Goal: Transaction & Acquisition: Purchase product/service

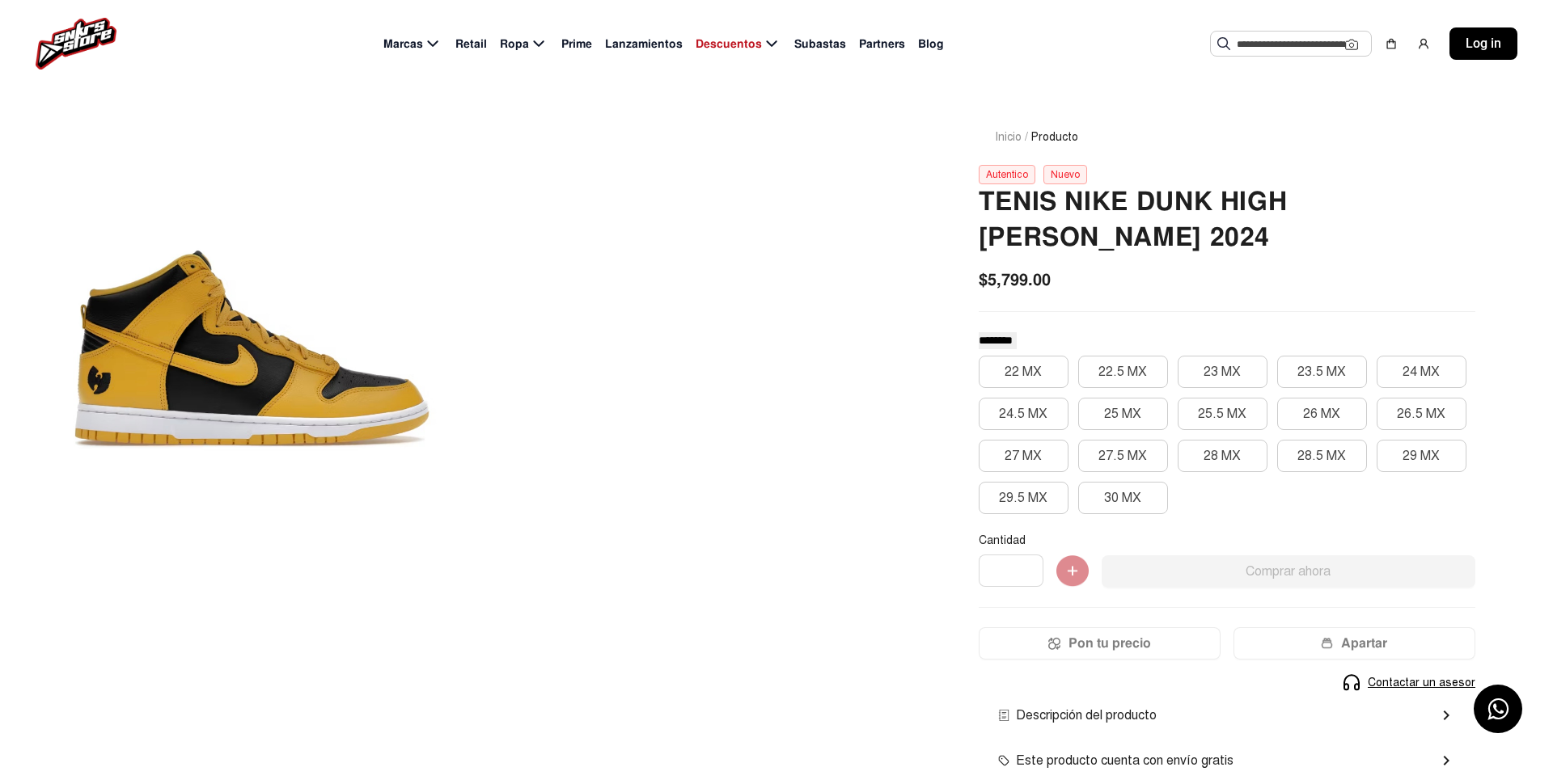
scroll to position [44, 0]
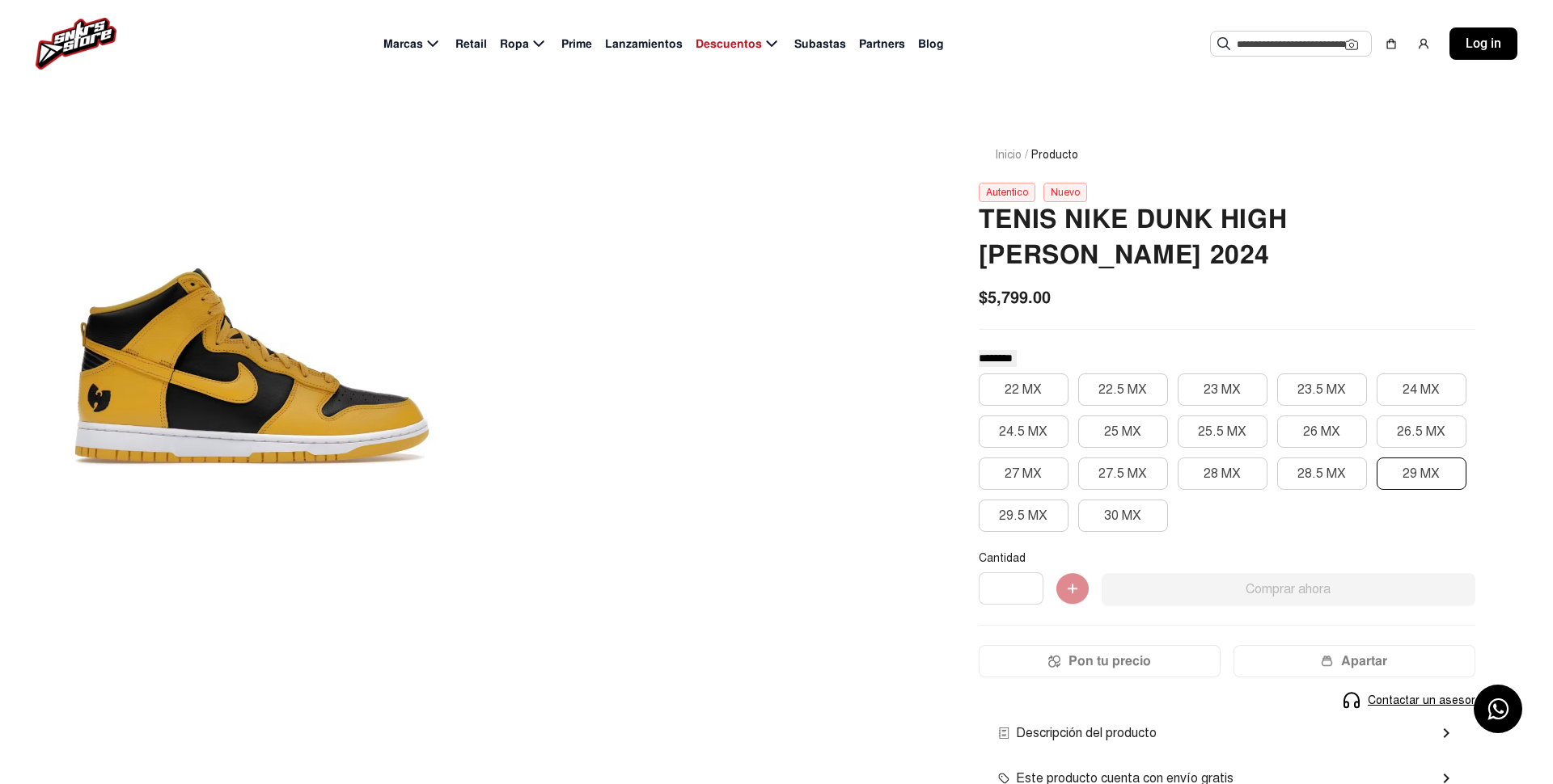
click at [1387, 475] on button "29 MX" at bounding box center [1422, 473] width 90 height 32
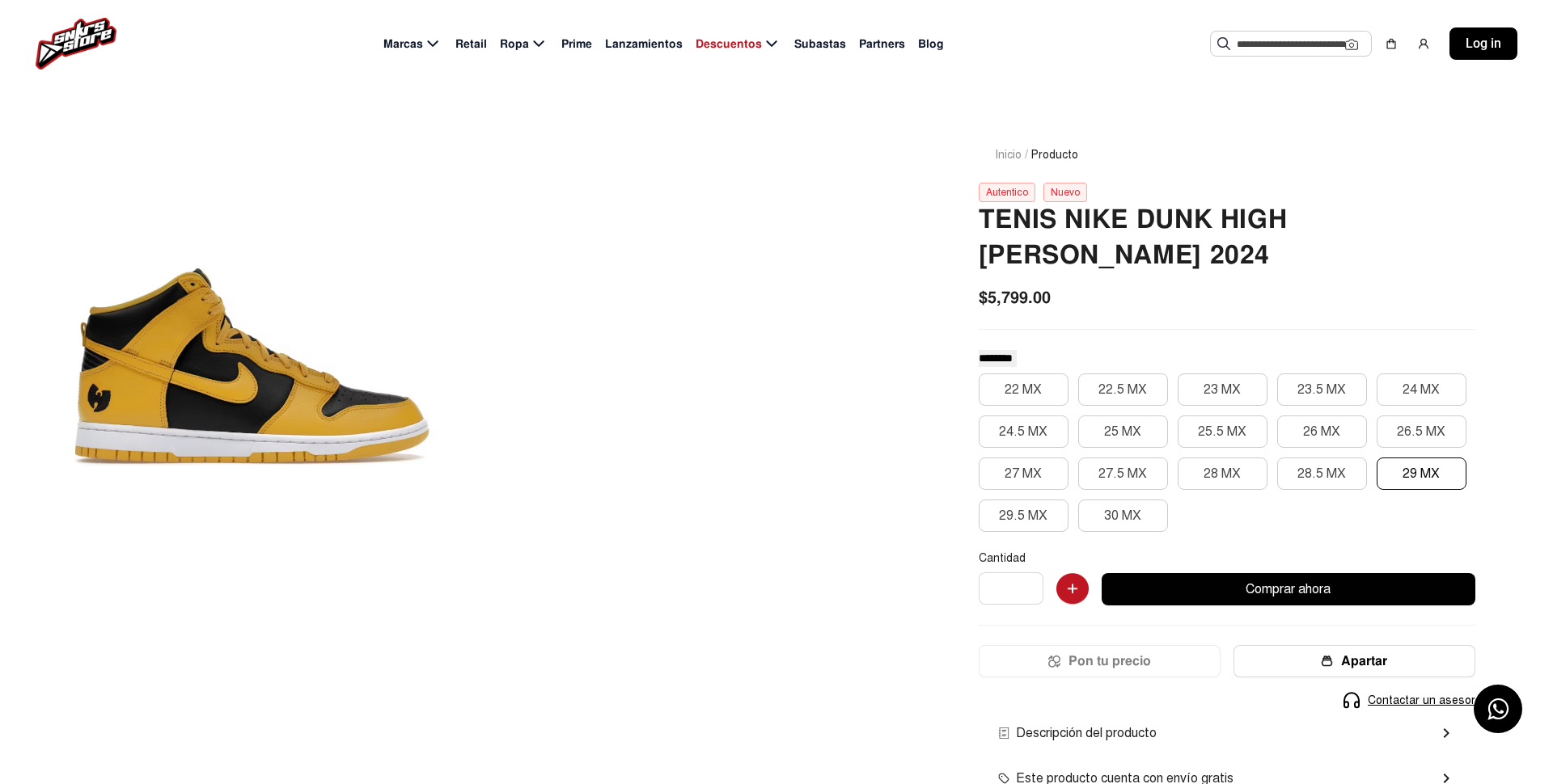
click at [1423, 464] on button "29 MX" at bounding box center [1422, 473] width 90 height 32
click at [1051, 457] on button "27 MX" at bounding box center [1024, 473] width 90 height 32
click at [1037, 464] on button "27 MX" at bounding box center [1024, 473] width 90 height 32
click at [1405, 464] on button "29 MX" at bounding box center [1422, 473] width 90 height 32
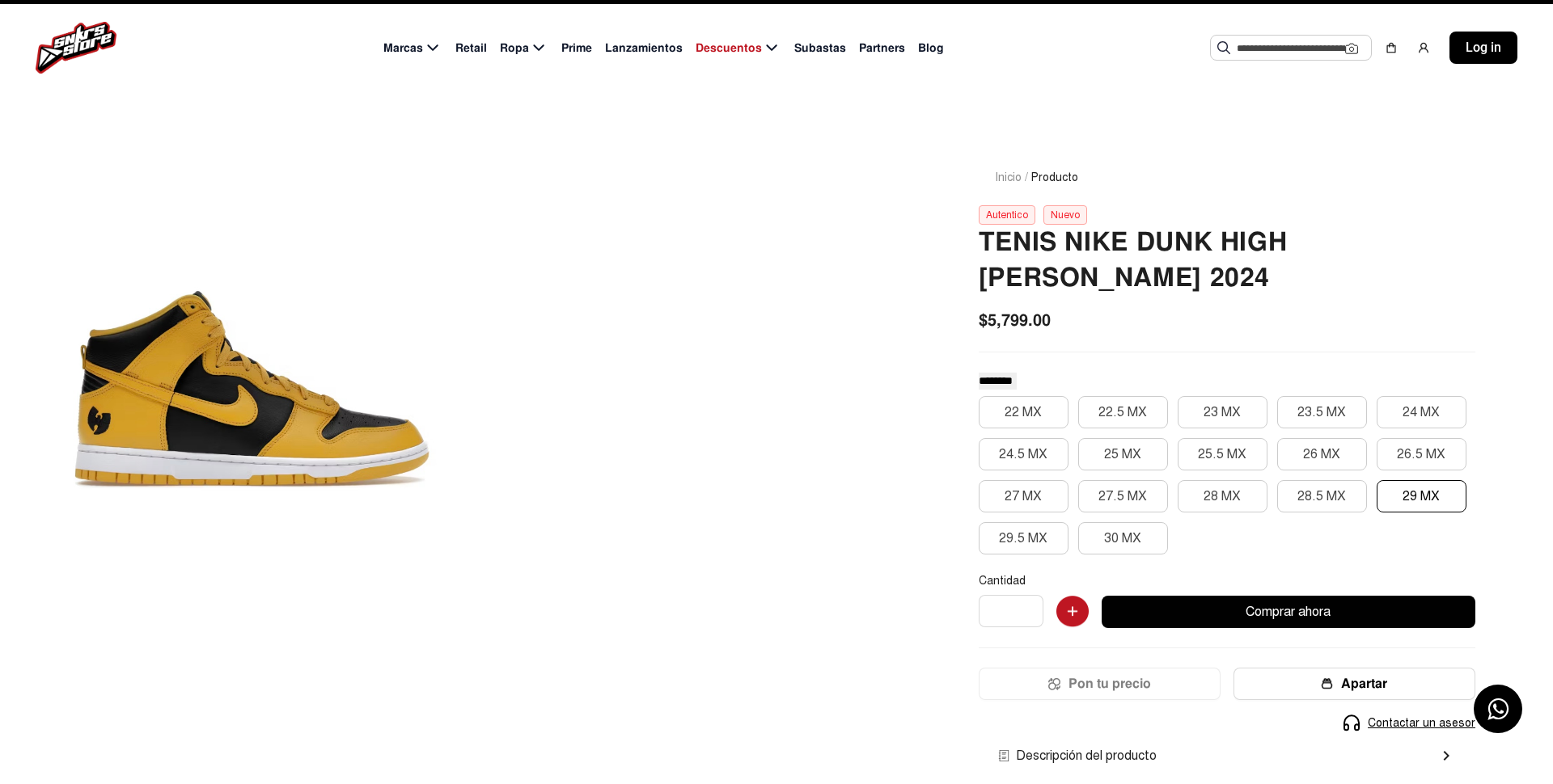
scroll to position [0, 0]
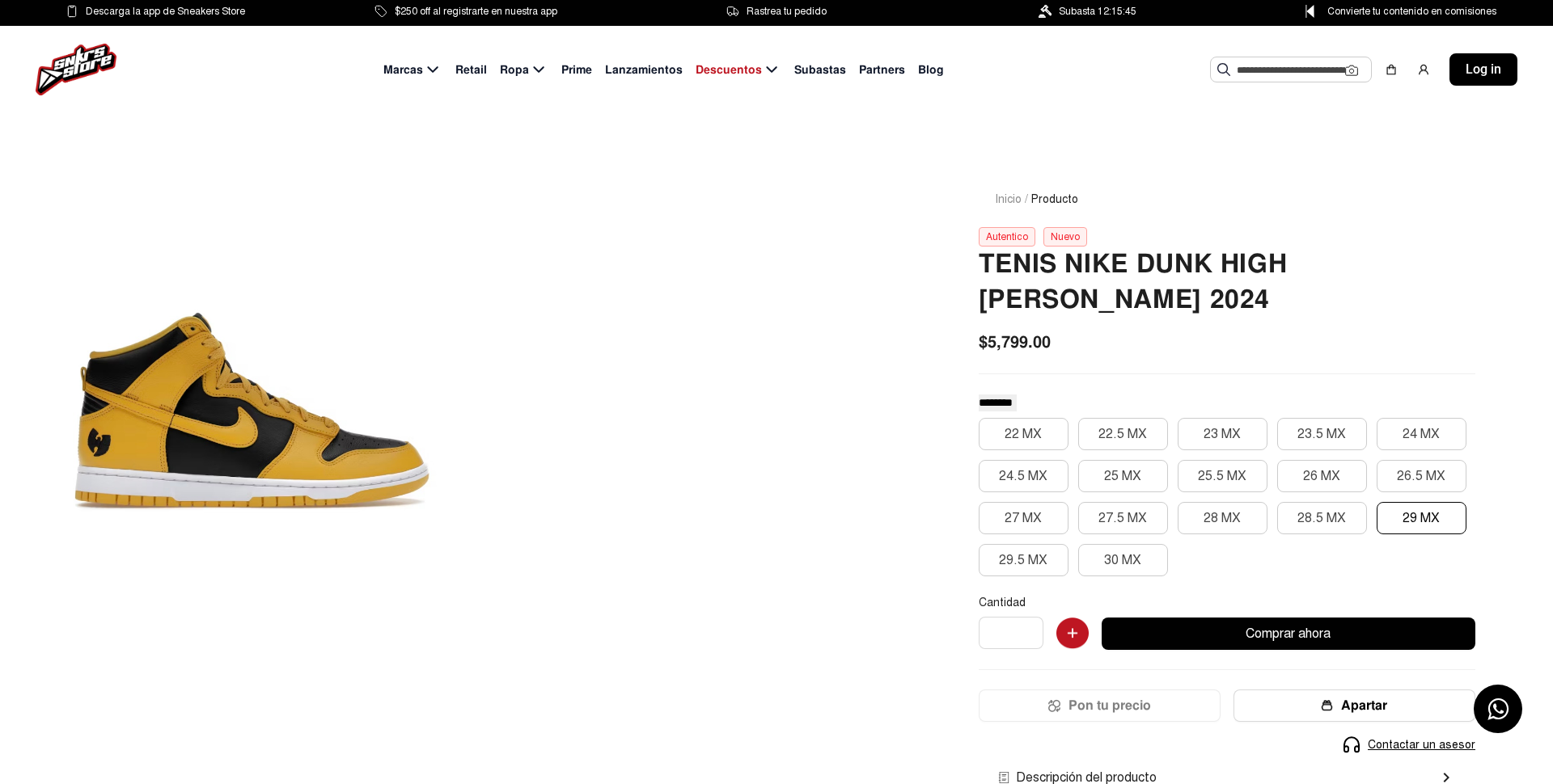
click at [884, 70] on span "Partners" at bounding box center [881, 69] width 46 height 17
select select
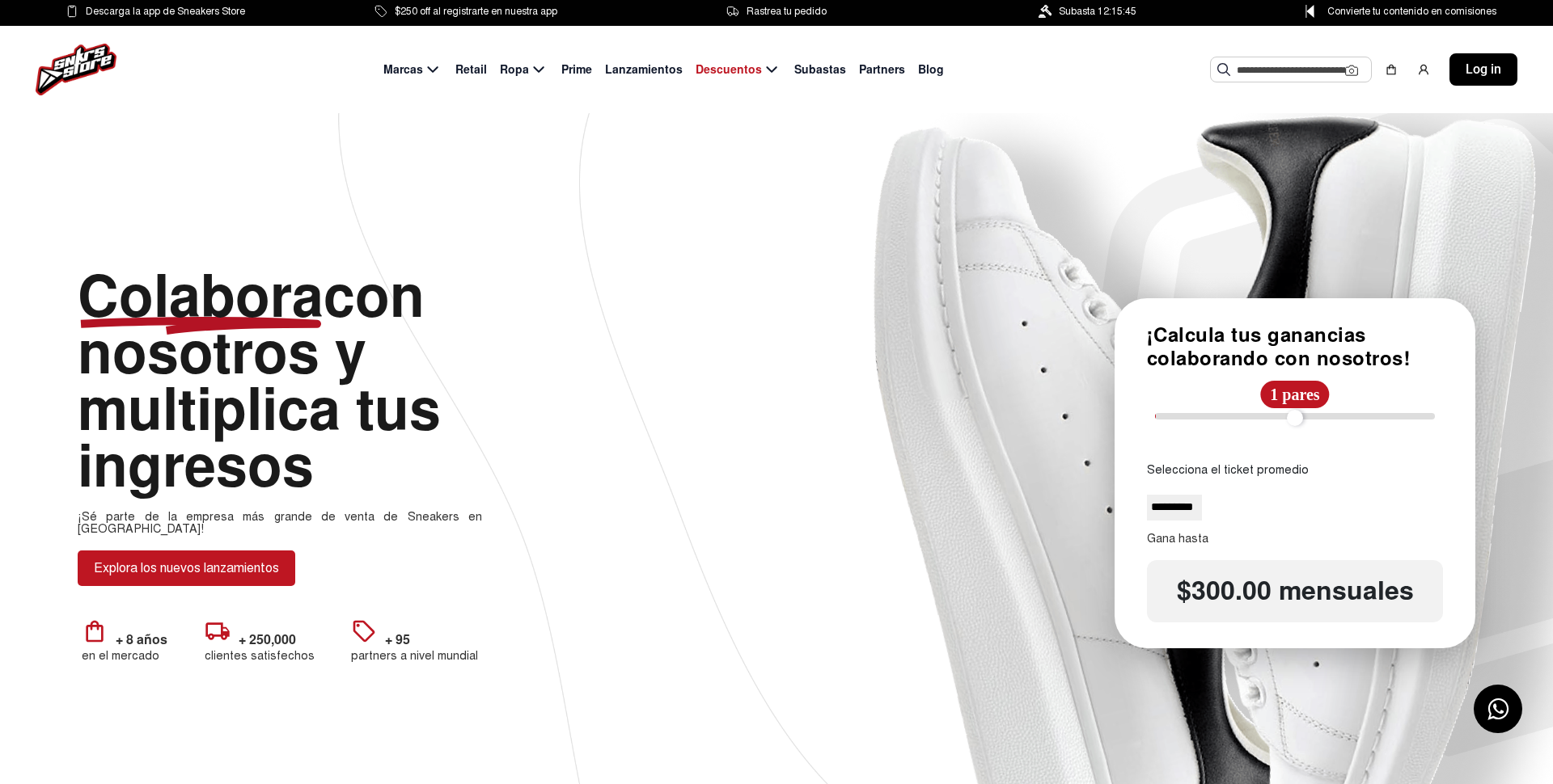
type input "*"
click at [1163, 418] on input "range" at bounding box center [1295, 416] width 280 height 6
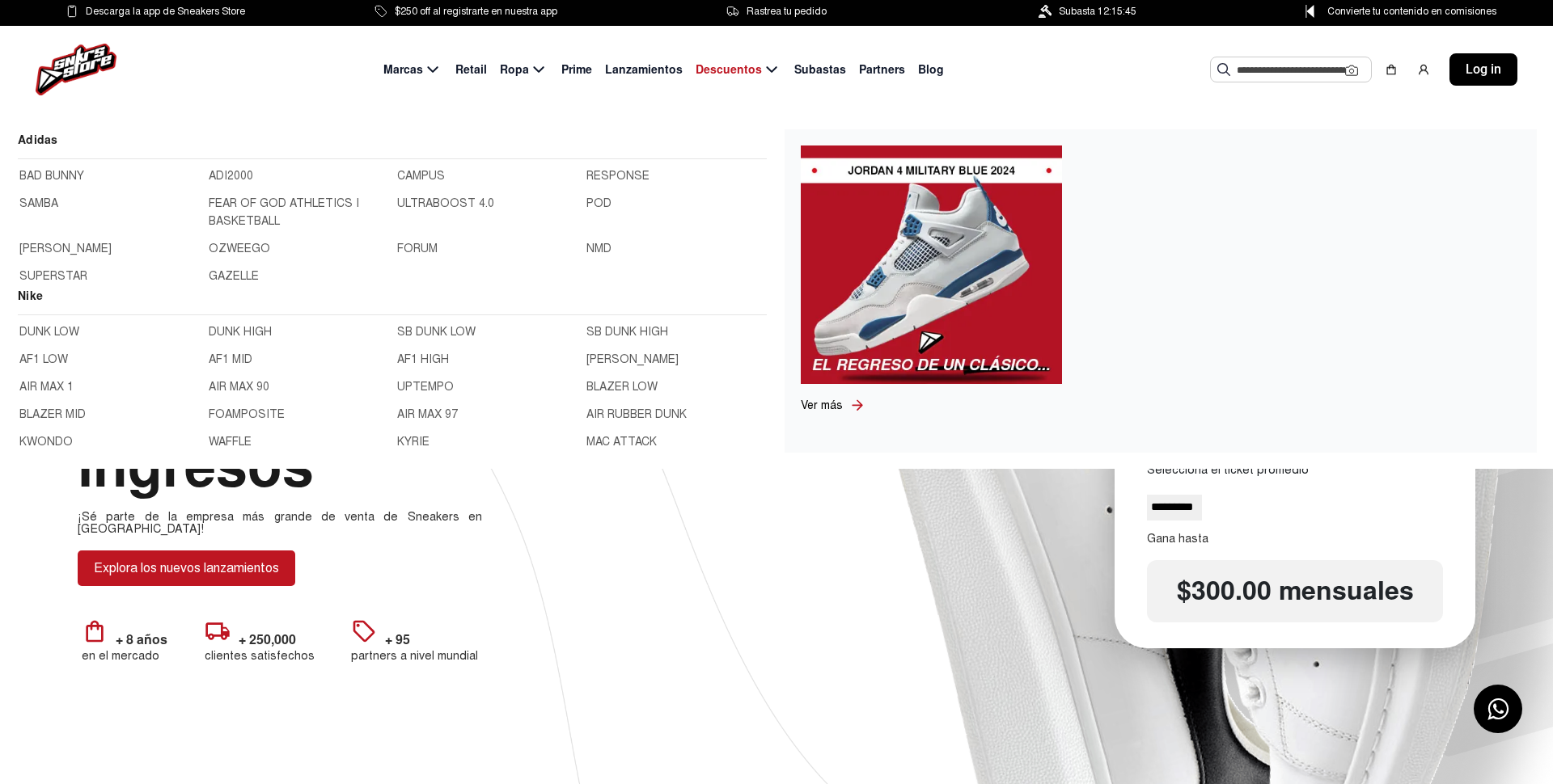
scroll to position [1, 0]
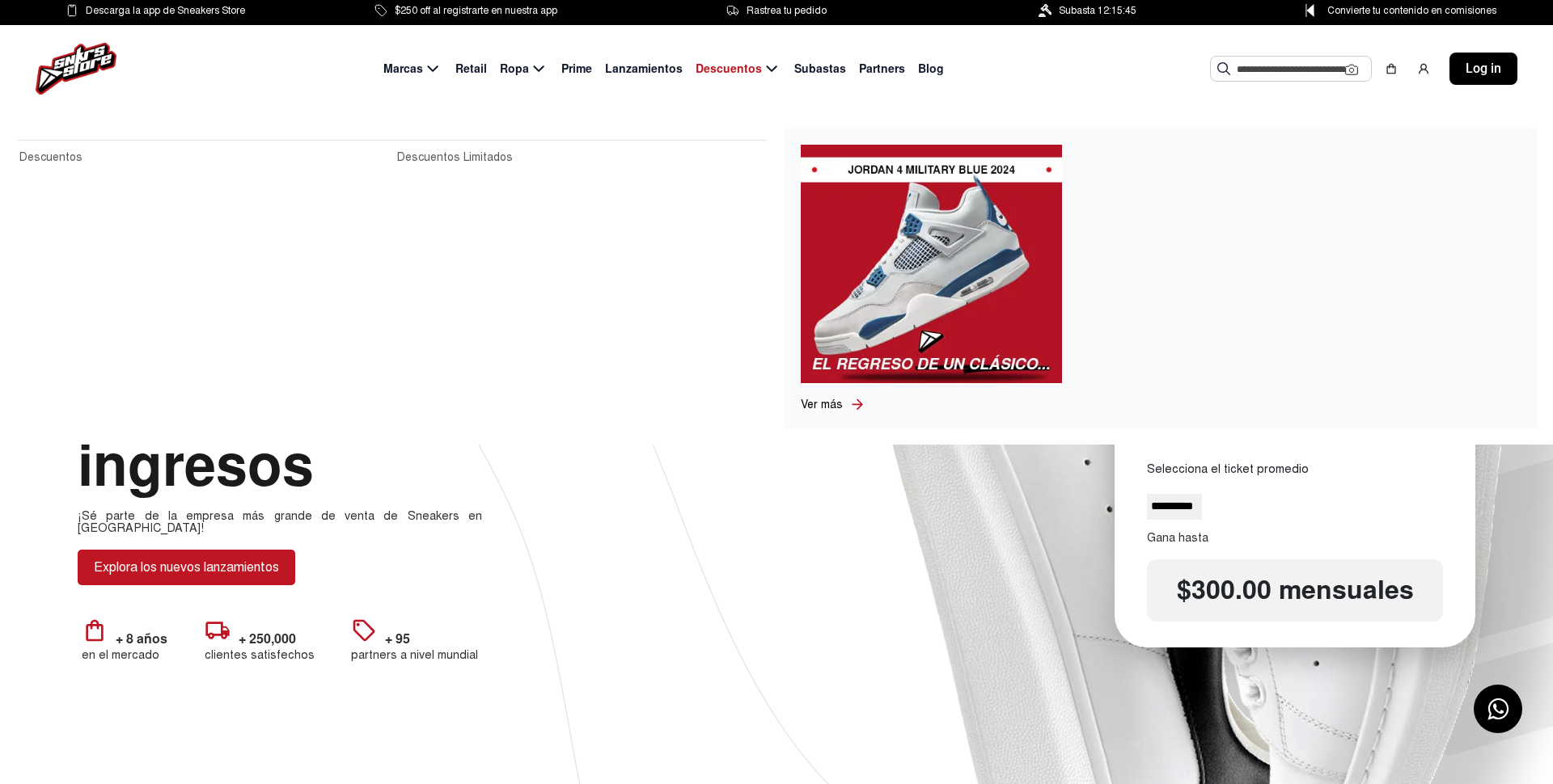
click at [1268, 64] on input "text" at bounding box center [1290, 68] width 108 height 24
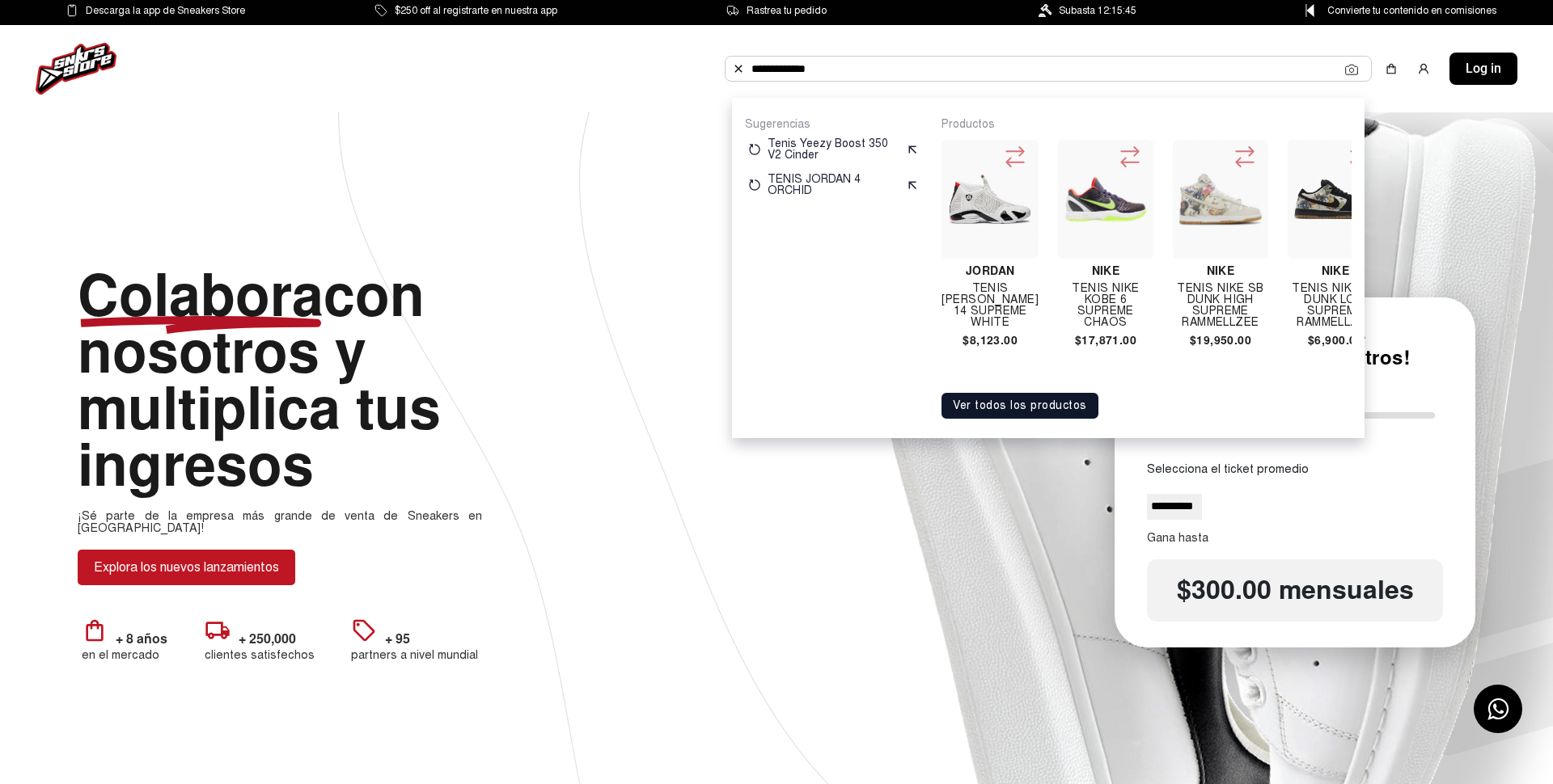
click at [989, 411] on button "Ver todos los productos" at bounding box center [1019, 406] width 157 height 26
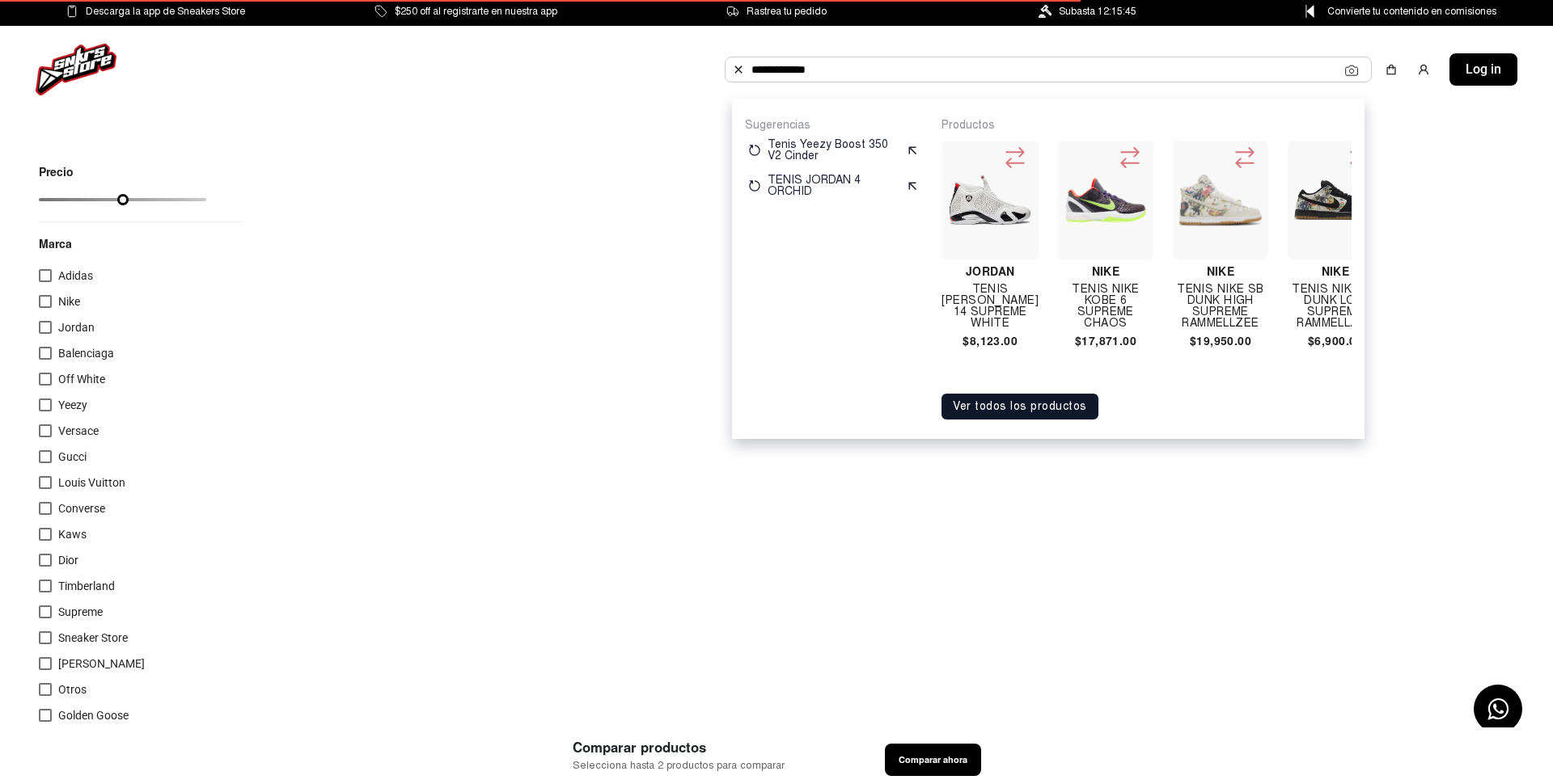
click at [40, 302] on div at bounding box center [45, 302] width 13 height 13
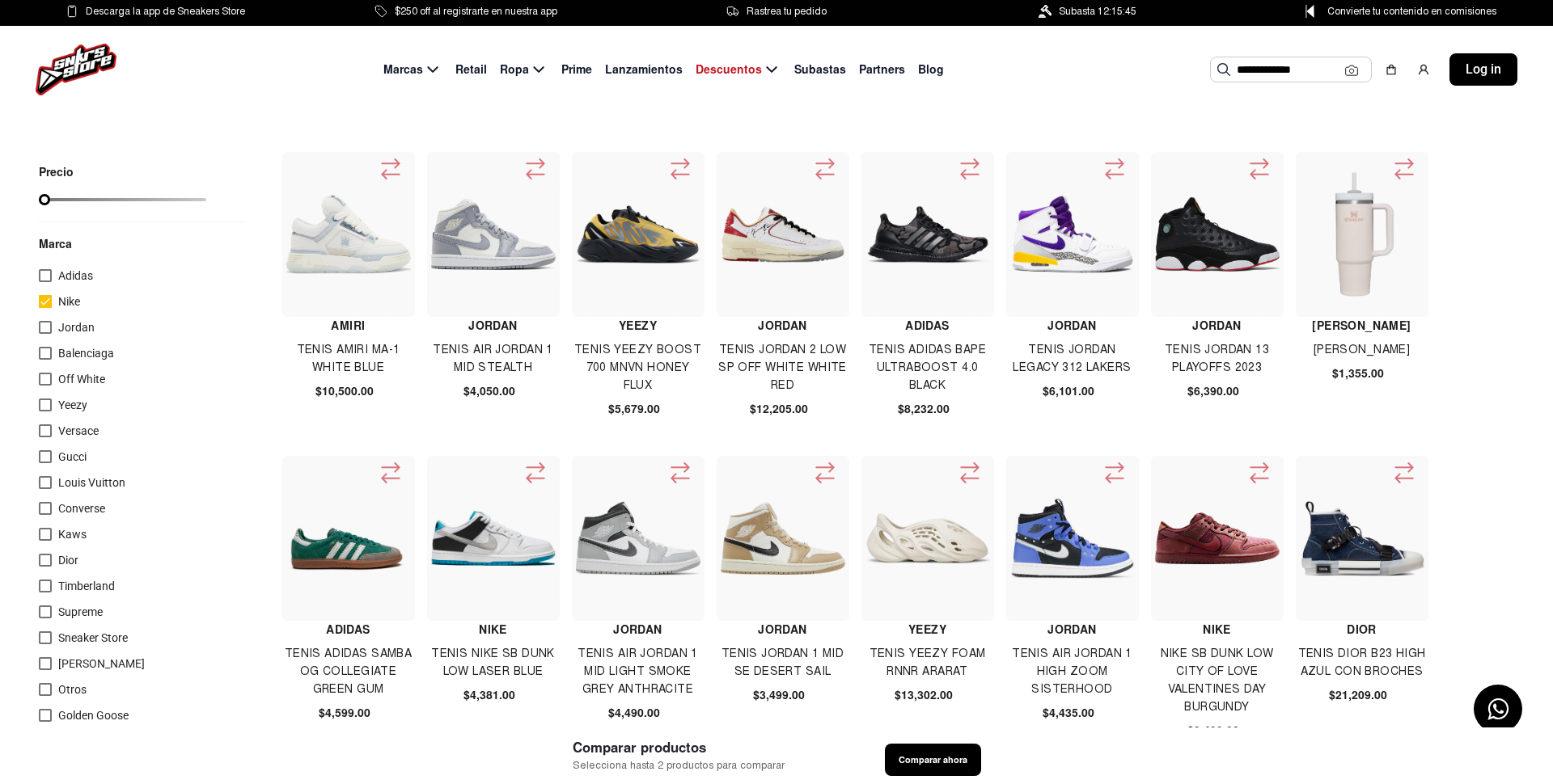
click at [1314, 69] on input "**********" at bounding box center [1290, 69] width 108 height 24
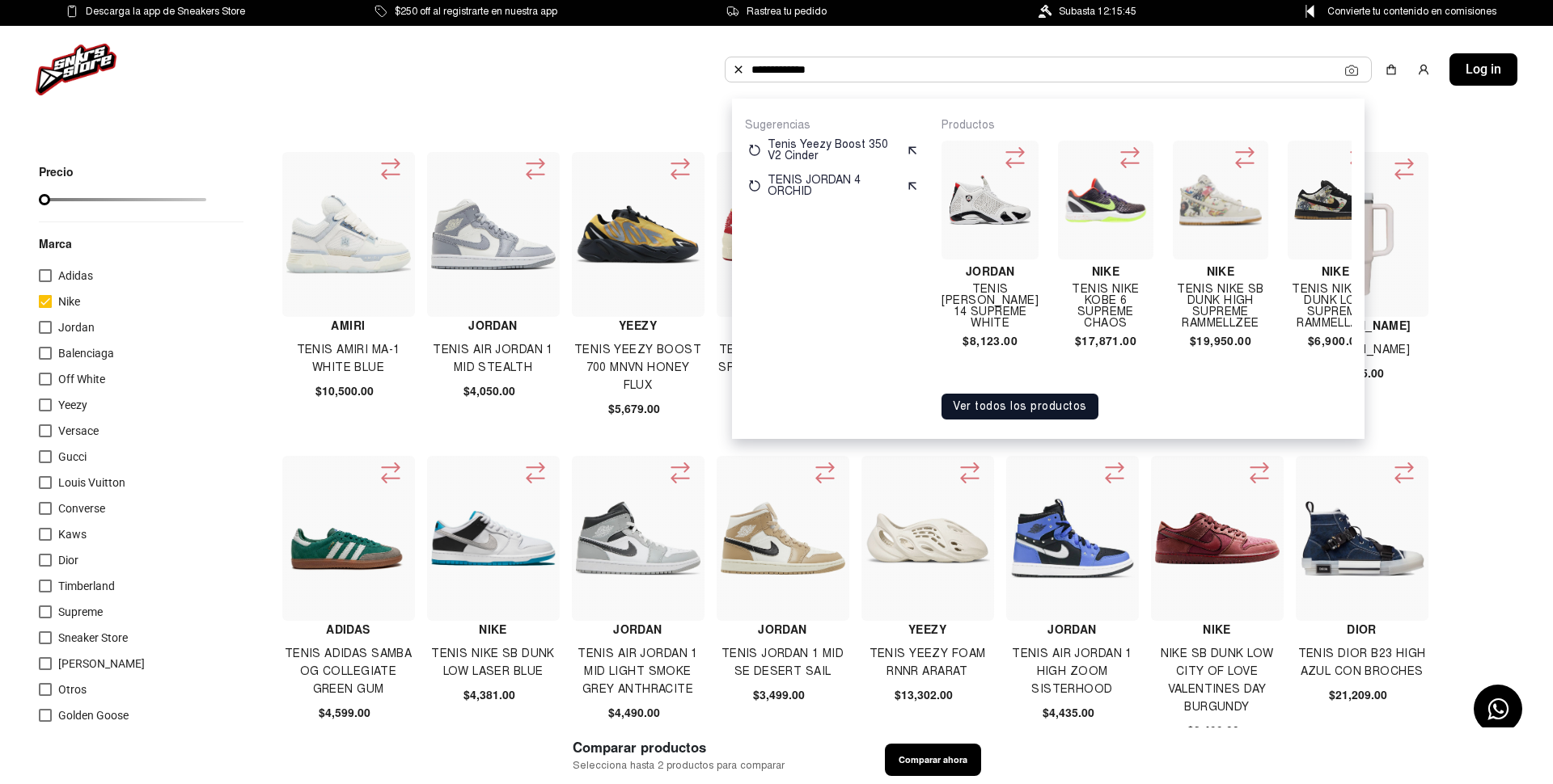
scroll to position [1, 0]
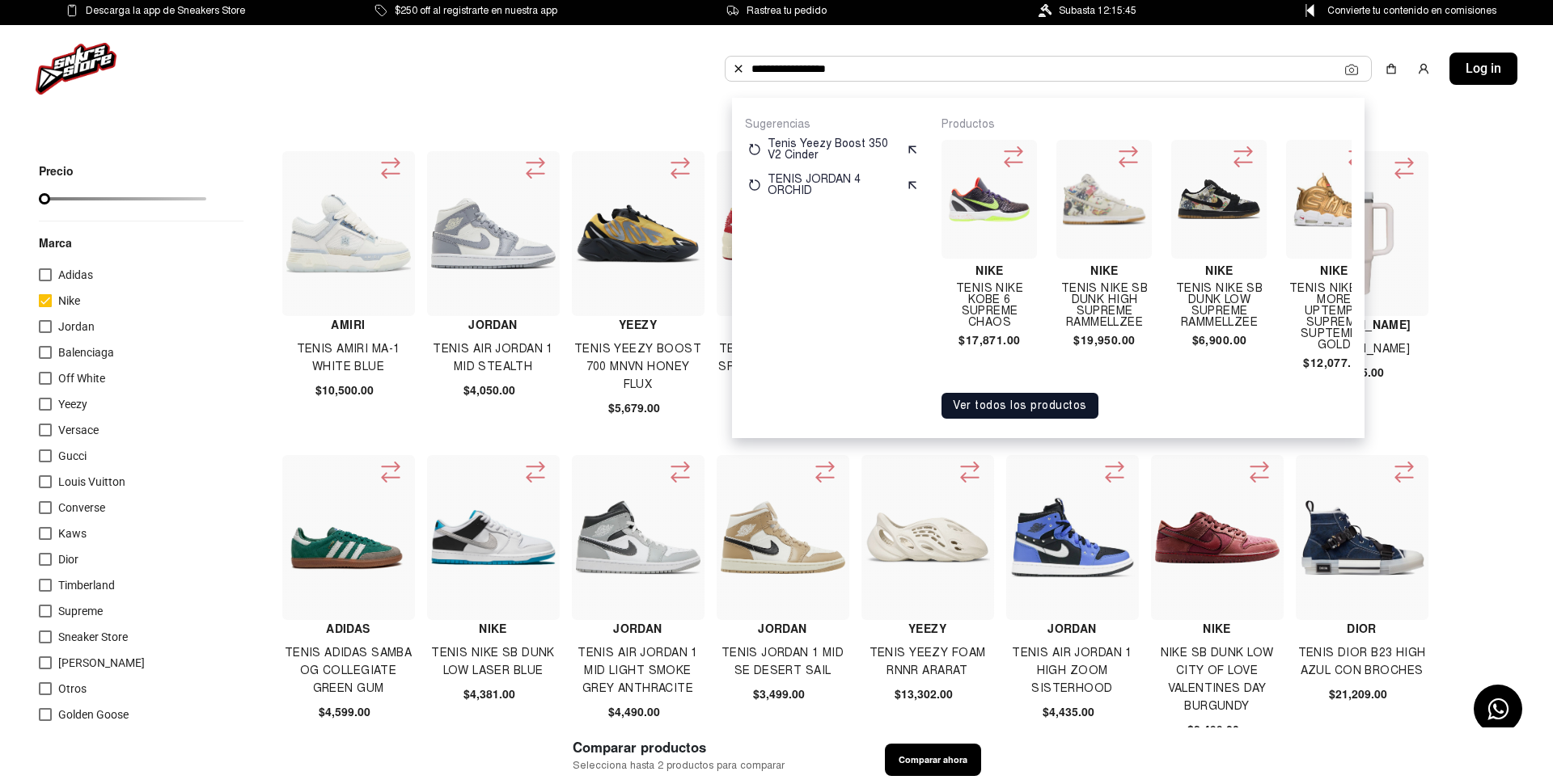
type input "**********"
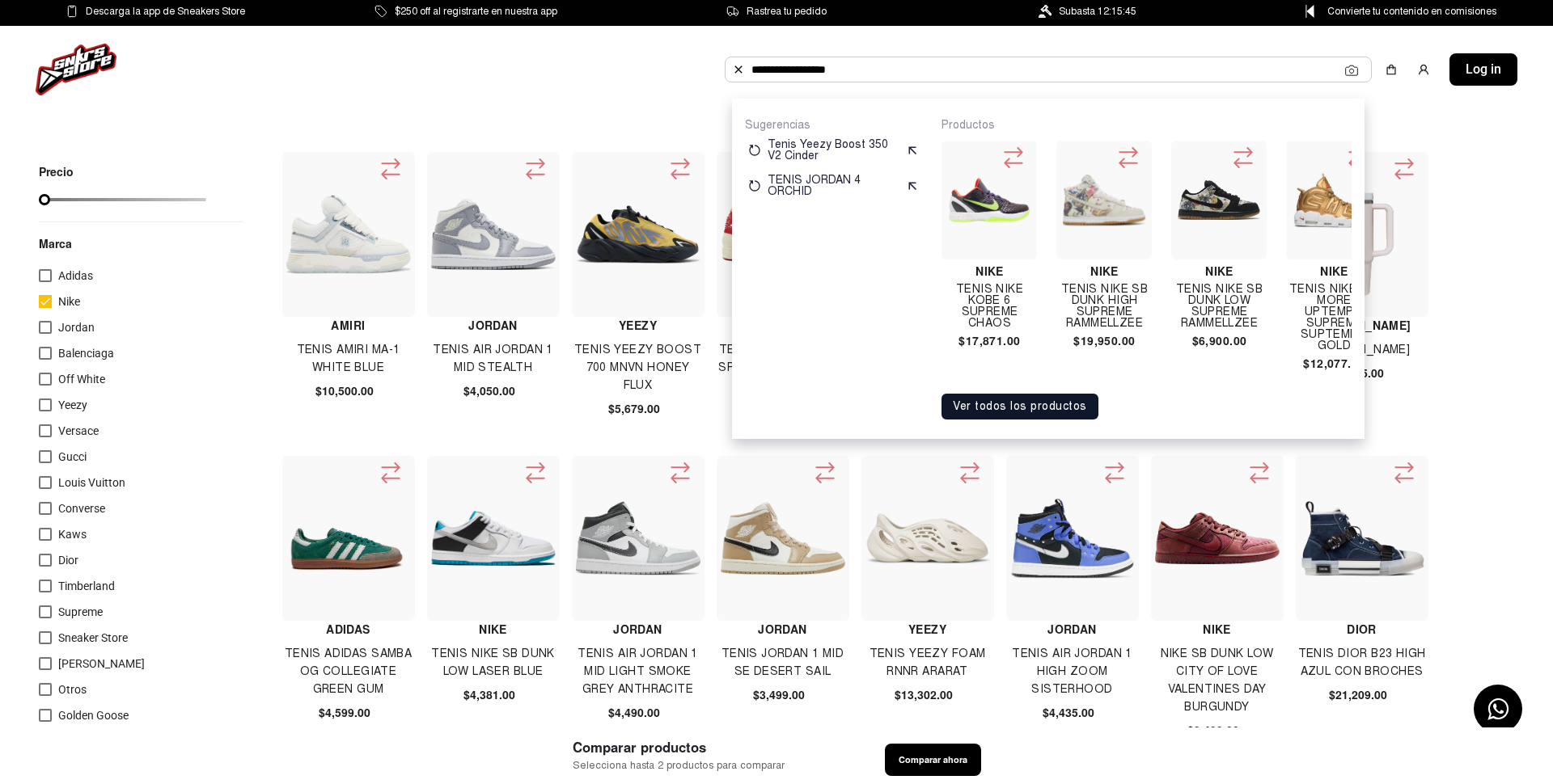
scroll to position [0, 3]
click at [996, 404] on button "Ver todos los productos" at bounding box center [1019, 406] width 157 height 26
click at [1041, 402] on button "Ver todos los productos" at bounding box center [1019, 406] width 157 height 26
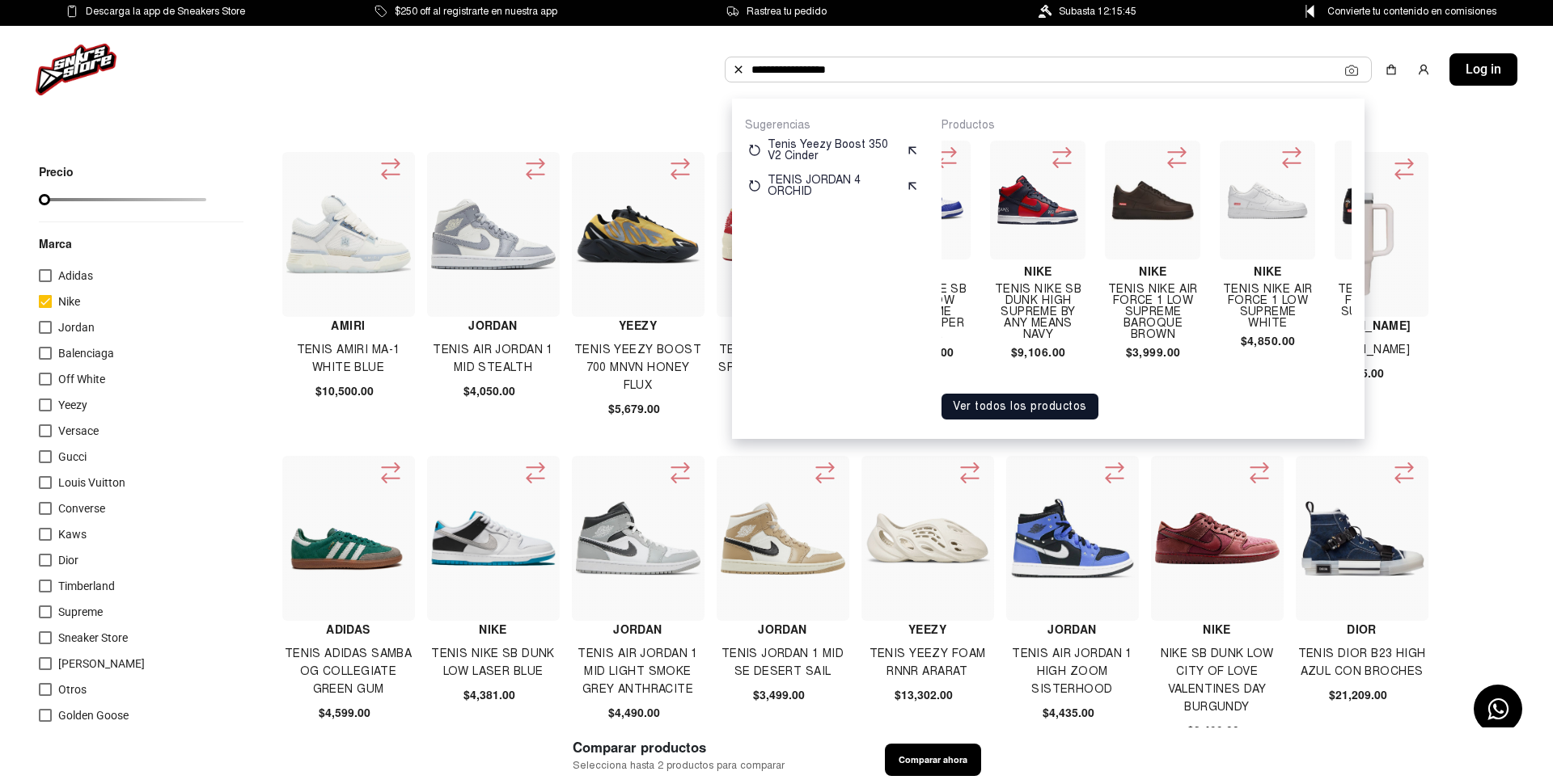
scroll to position [0, 989]
click at [1243, 212] on img at bounding box center [1264, 201] width 83 height 83
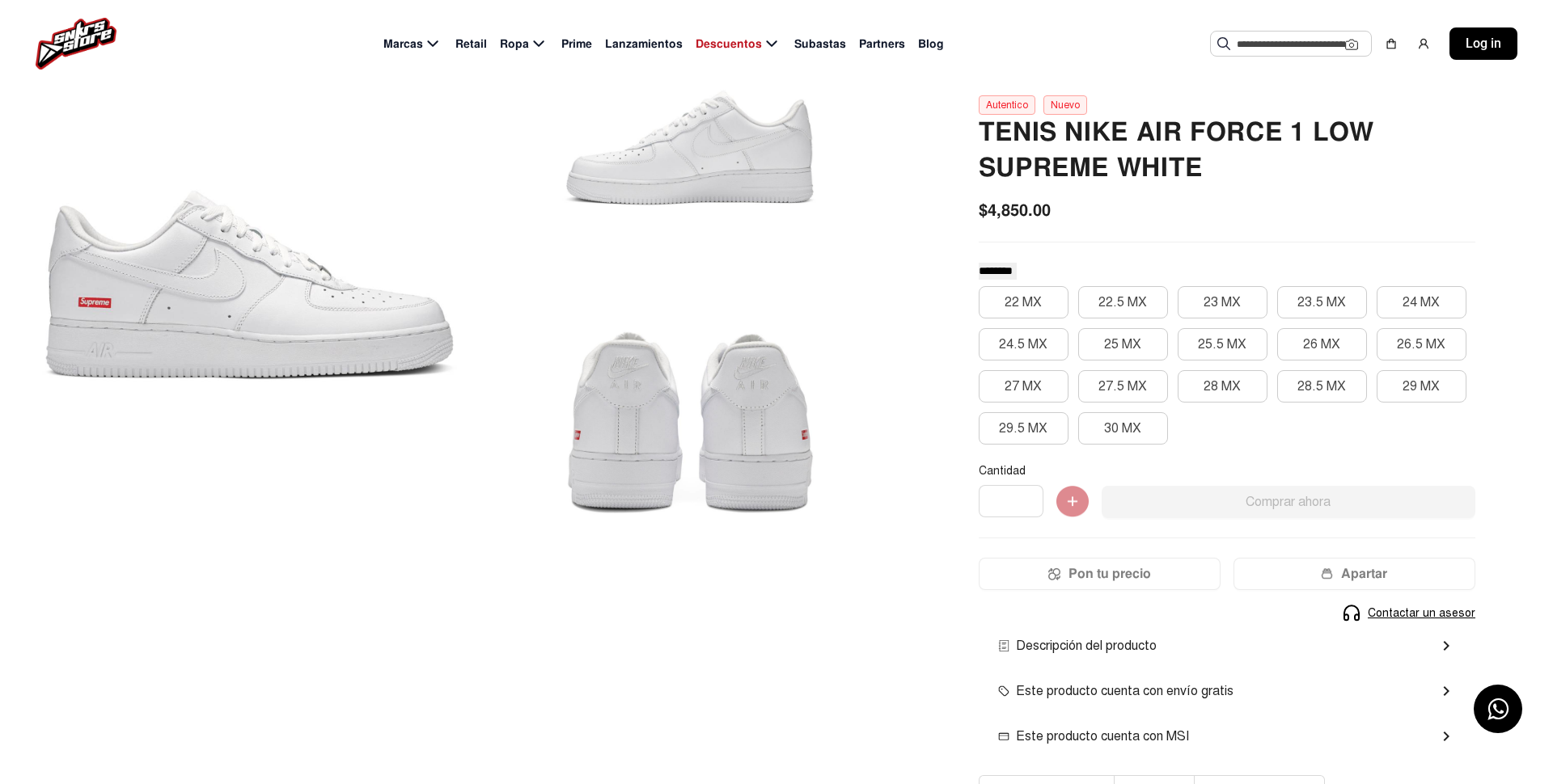
scroll to position [124, 0]
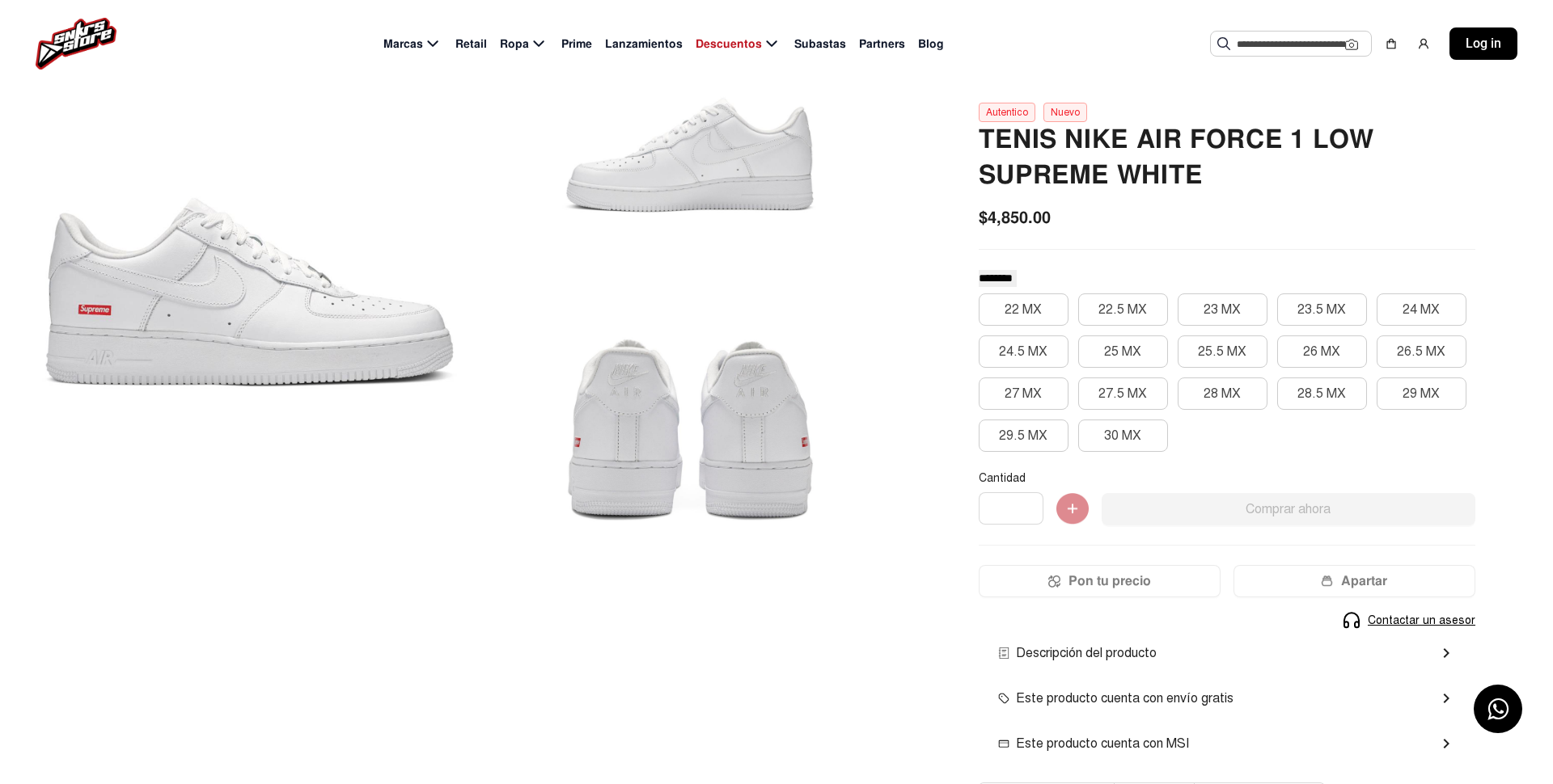
click at [1433, 411] on div "22 MX 22.5 MX 23 MX 23.5 MX 24 MX 24.5 MX 25 MX 25.5 MX 26 MX 26.5 MX 27 MX 27.…" at bounding box center [1226, 373] width 496 height 158
click at [1434, 402] on button "29 MX" at bounding box center [1422, 393] width 90 height 32
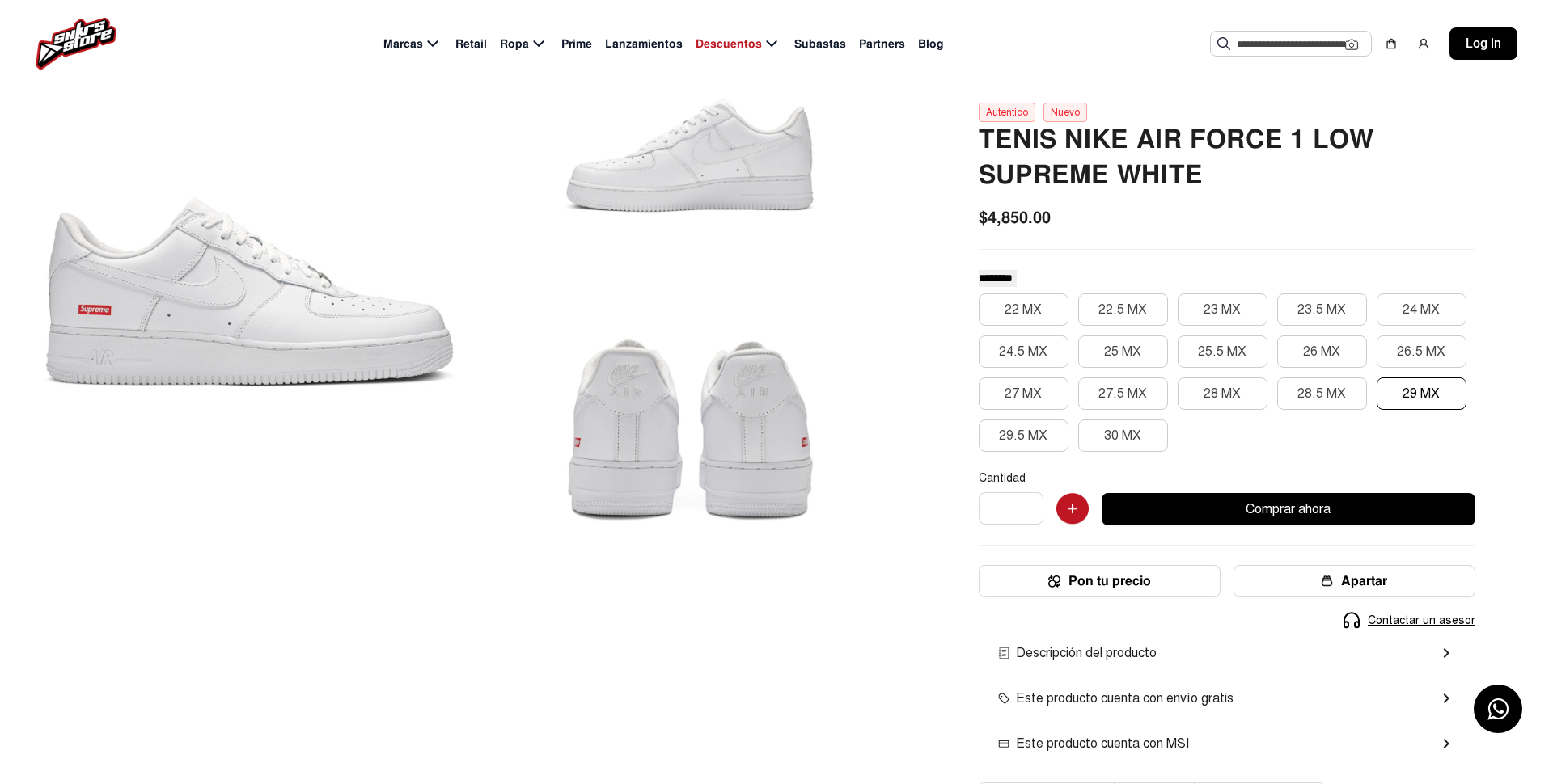
click at [1290, 512] on button "Comprar ahora" at bounding box center [1287, 509] width 374 height 32
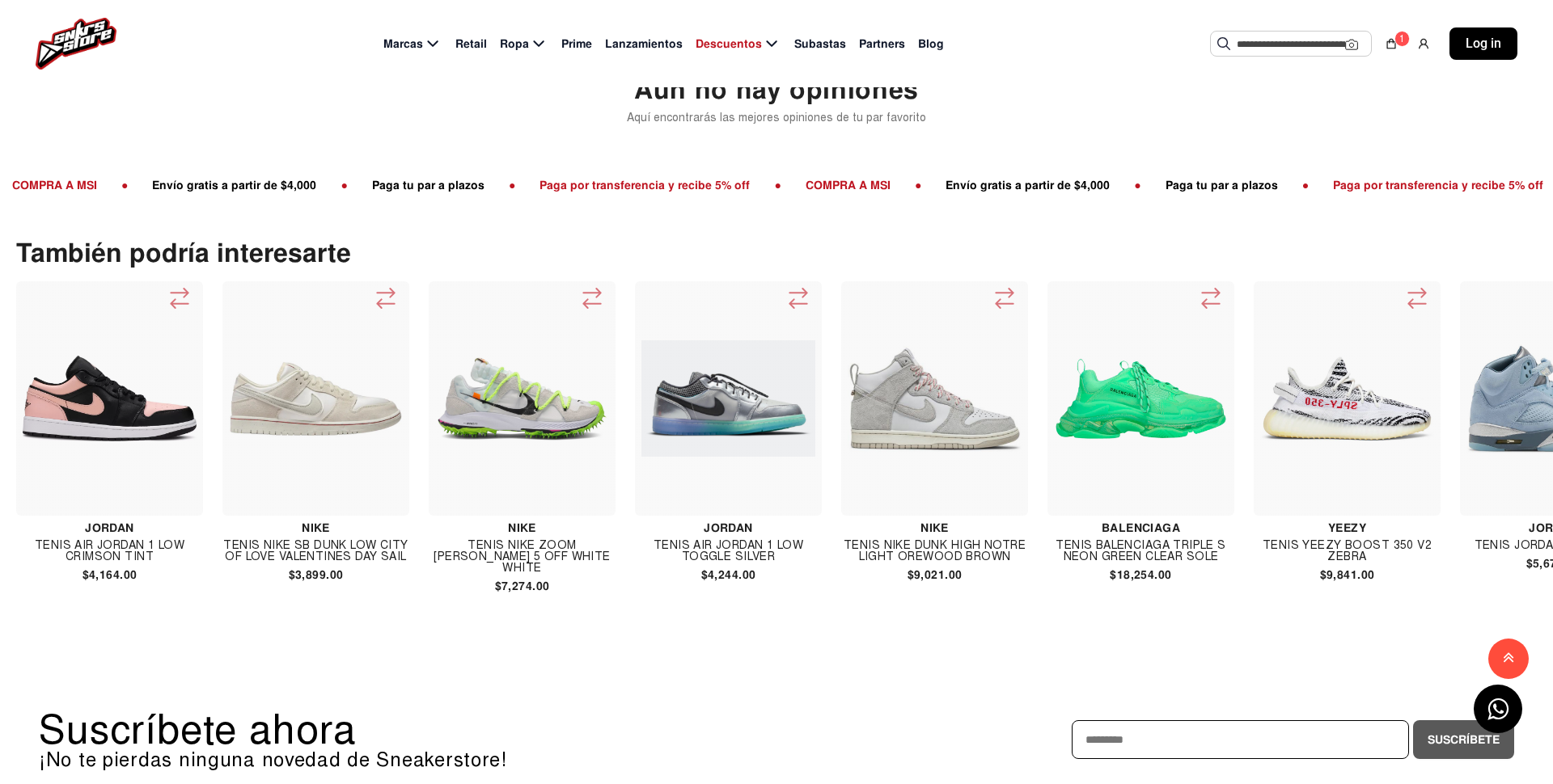
scroll to position [1466, 0]
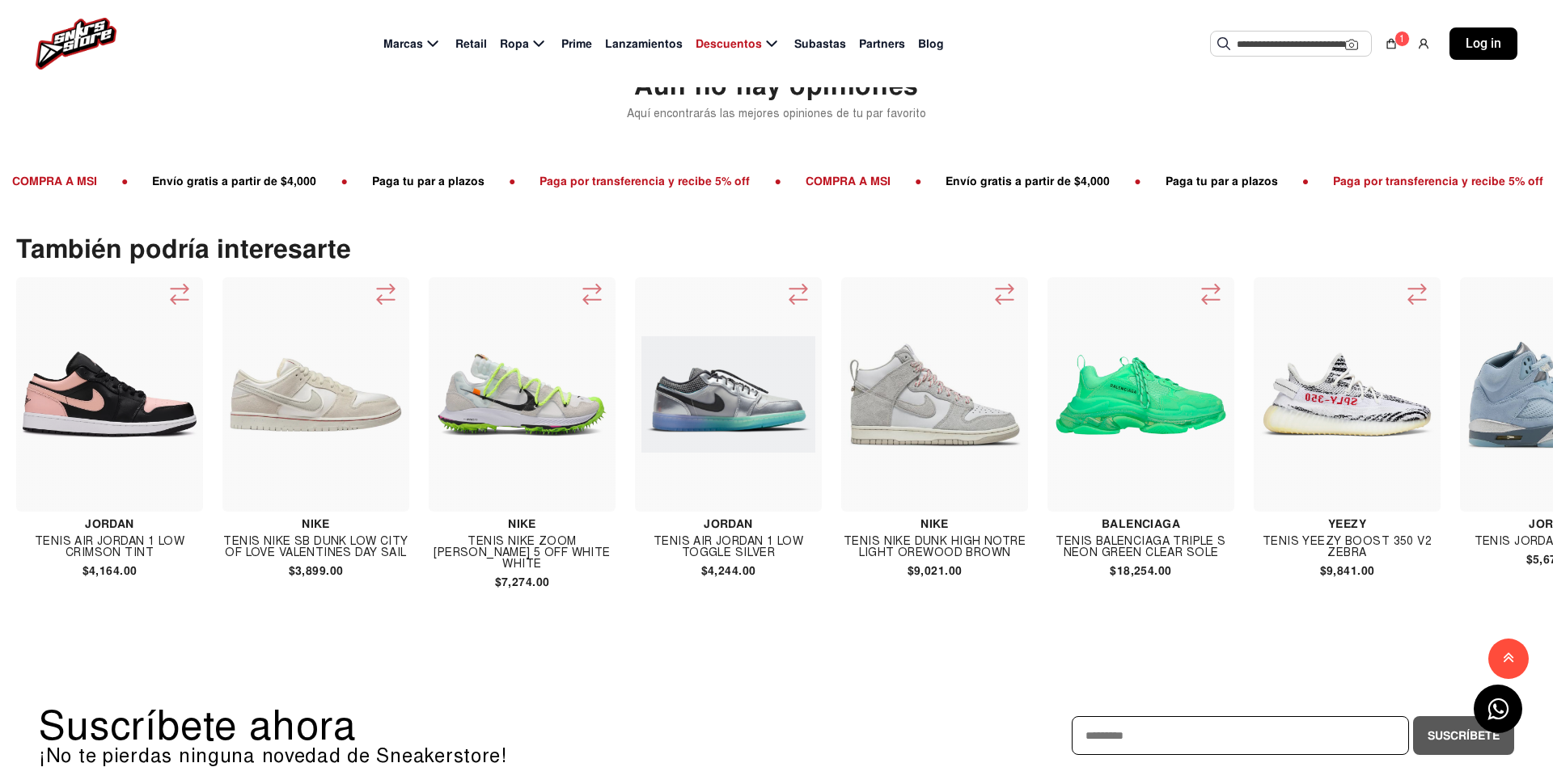
click at [1012, 386] on img at bounding box center [934, 394] width 174 height 174
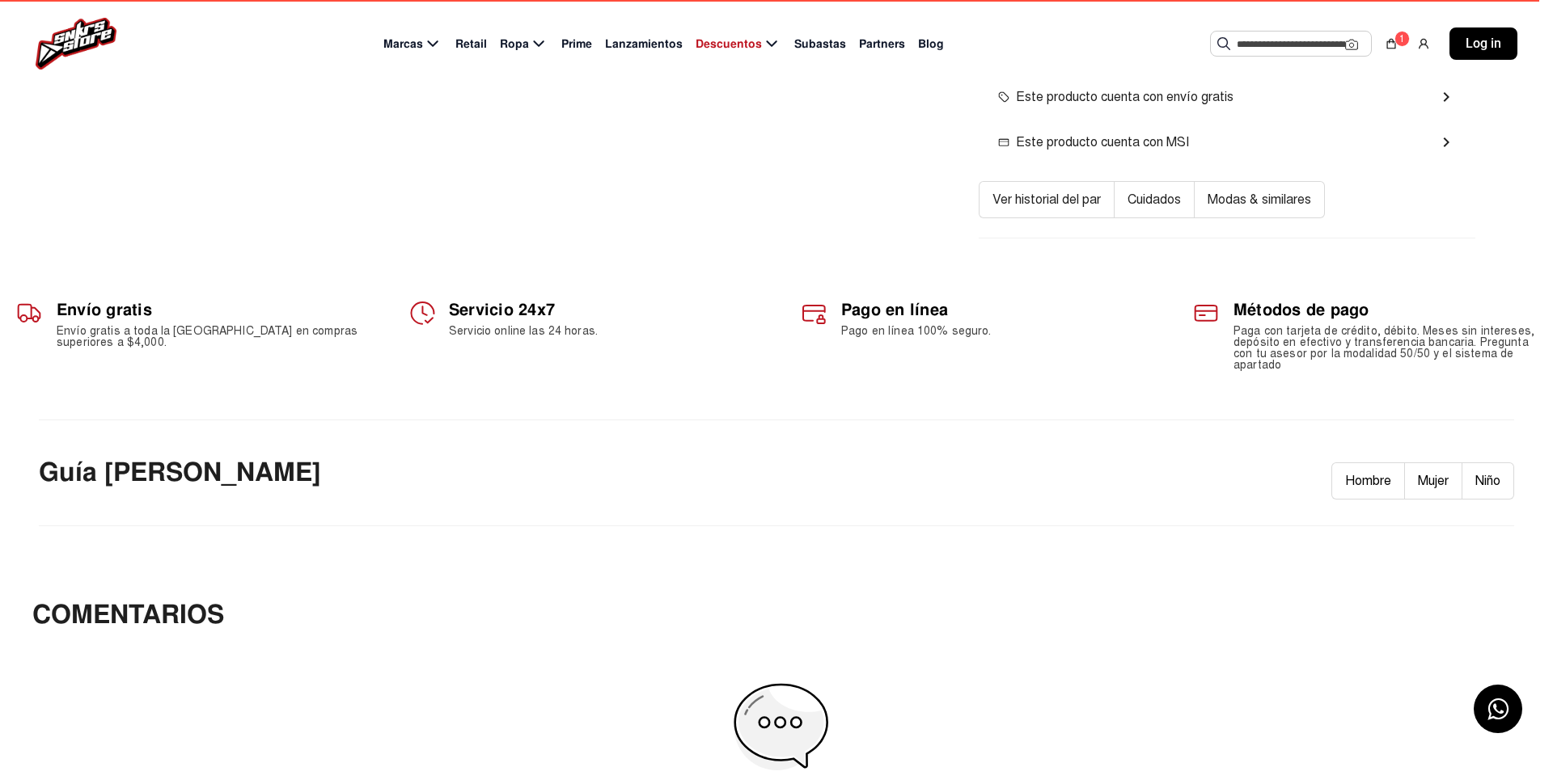
scroll to position [1922, 0]
